Goal: Transaction & Acquisition: Purchase product/service

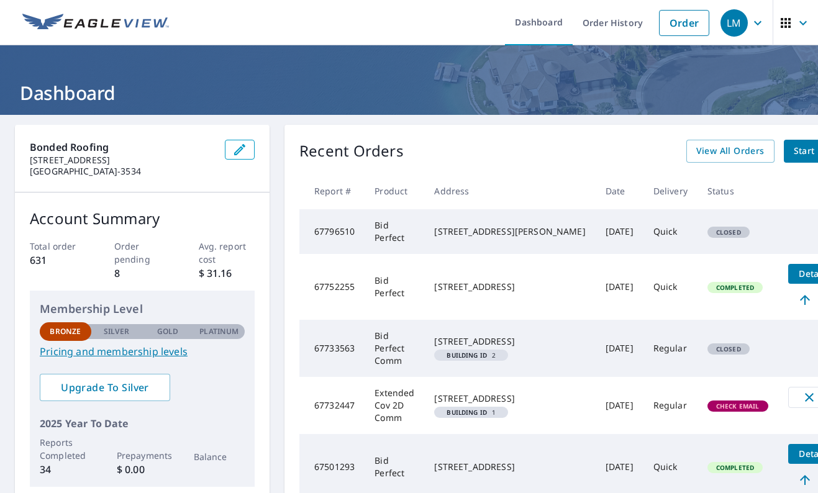
click at [465, 237] on div "[STREET_ADDRESS][PERSON_NAME]" at bounding box center [509, 231] width 151 height 12
click at [335, 241] on td "67796510" at bounding box center [331, 231] width 65 height 45
click at [403, 235] on td "Bid Perfect" at bounding box center [395, 231] width 60 height 45
click at [470, 225] on div "[STREET_ADDRESS][PERSON_NAME]" at bounding box center [509, 231] width 151 height 12
click at [678, 37] on li "Order" at bounding box center [684, 22] width 63 height 45
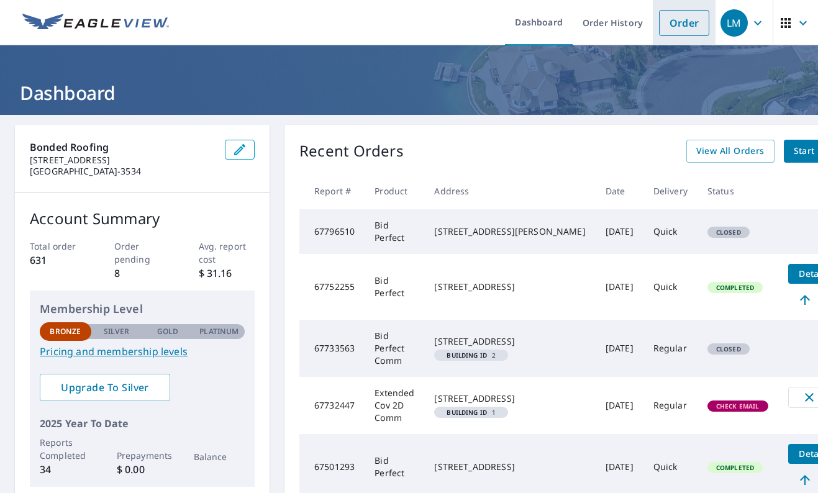
click at [683, 20] on link "Order" at bounding box center [684, 23] width 50 height 26
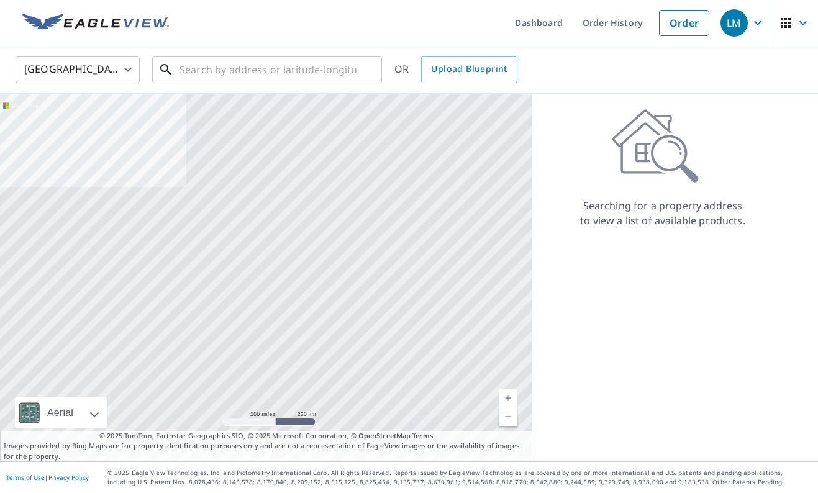
click at [290, 76] on input "text" at bounding box center [268, 69] width 177 height 35
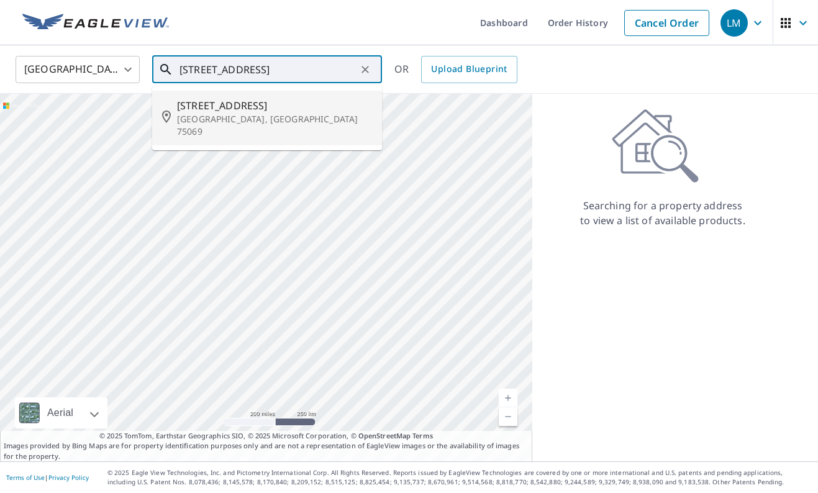
click at [253, 119] on p "[GEOGRAPHIC_DATA], [GEOGRAPHIC_DATA] 75069" at bounding box center [274, 125] width 195 height 25
type input "[STREET_ADDRESS][PERSON_NAME]"
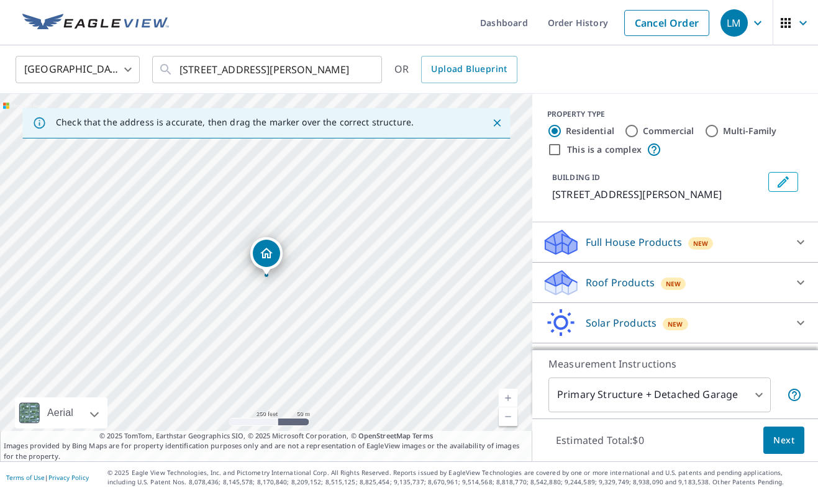
click at [703, 280] on div "Roof Products New" at bounding box center [663, 282] width 243 height 29
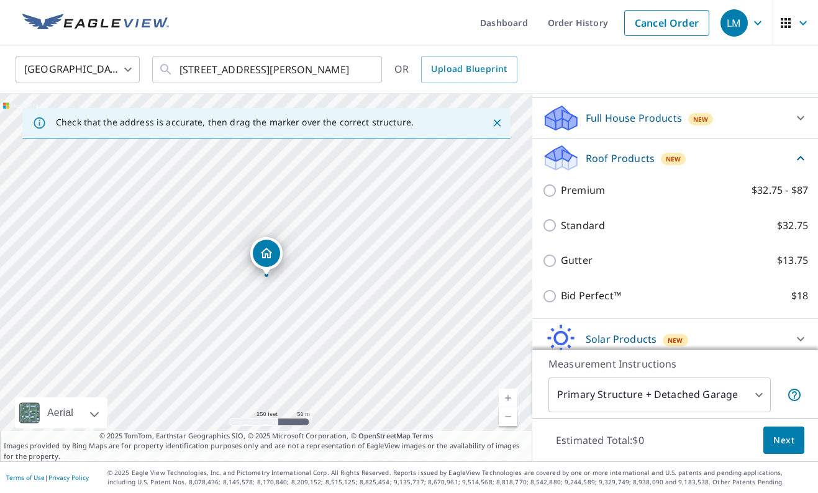
scroll to position [160, 0]
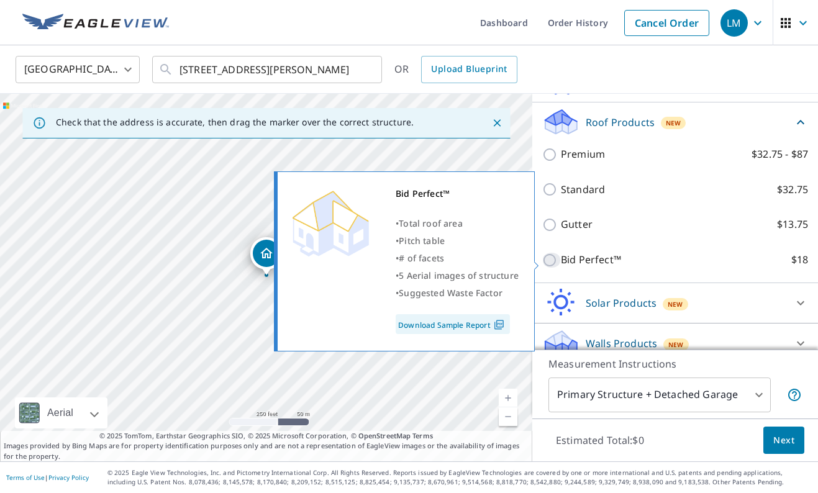
click at [558, 266] on input "Bid Perfect™ $18" at bounding box center [551, 260] width 19 height 15
checkbox input "true"
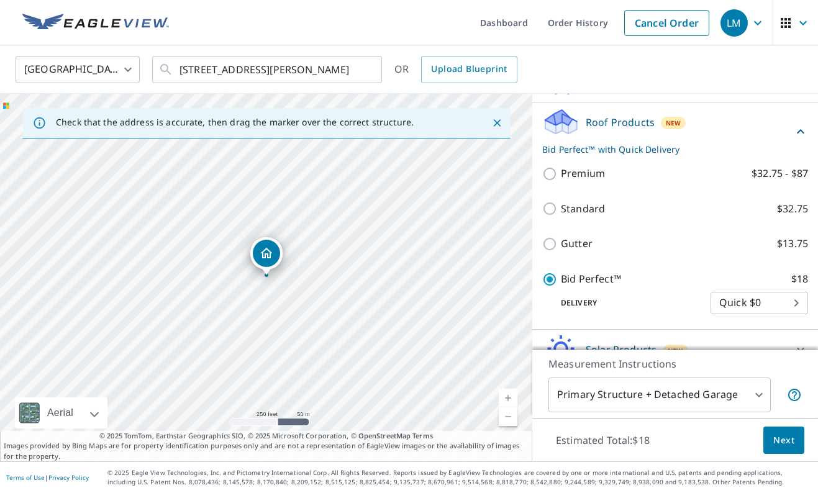
scroll to position [223, 0]
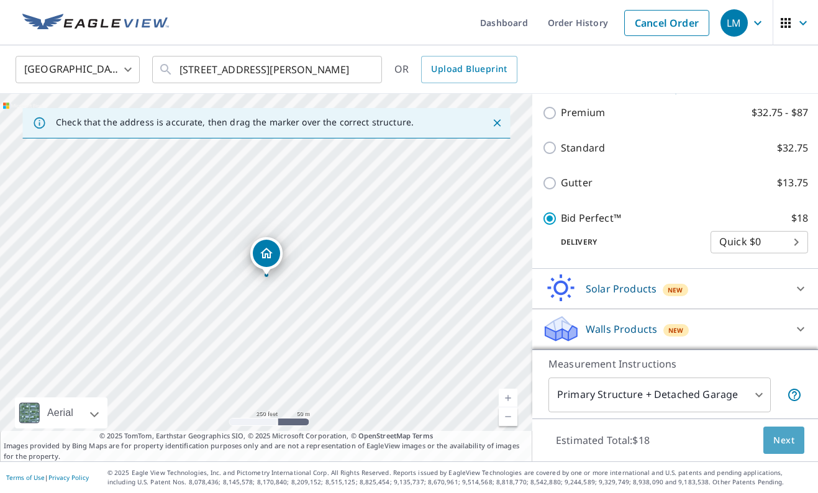
click at [801, 445] on button "Next" at bounding box center [783, 441] width 41 height 28
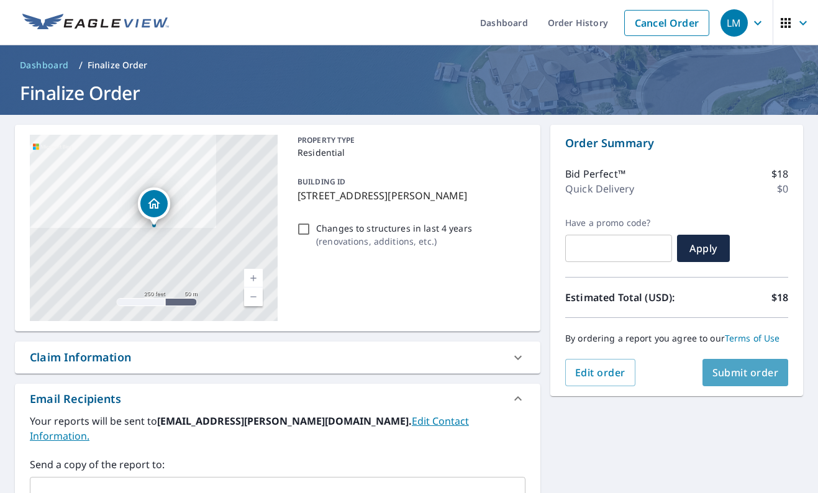
click at [730, 377] on span "Submit order" at bounding box center [745, 373] width 66 height 14
checkbox input "true"
